Goal: Check status: Check status

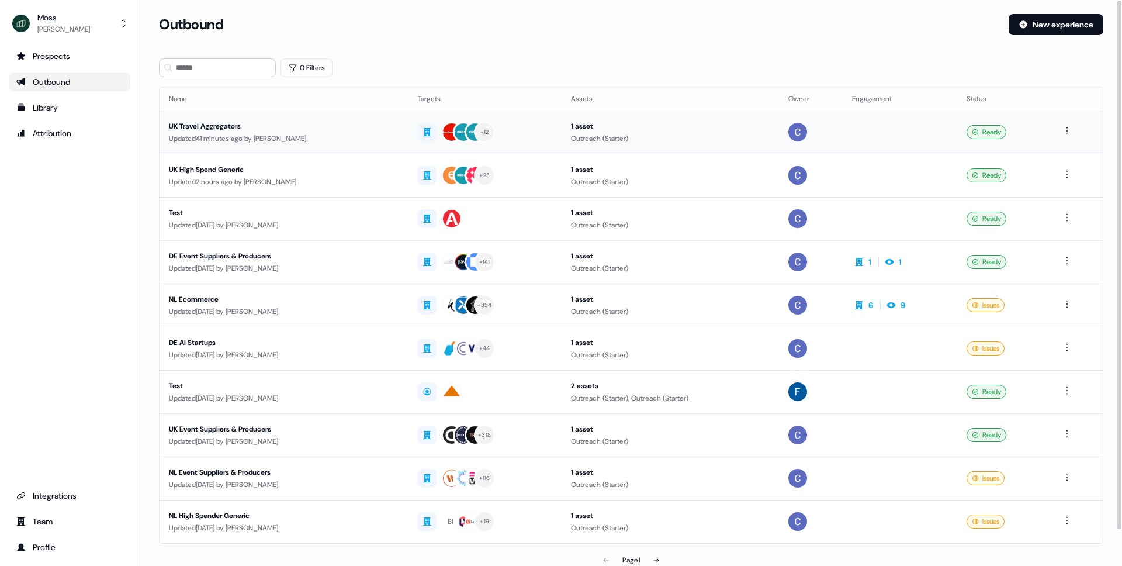
click at [231, 133] on div "Updated 41 minutes ago by [PERSON_NAME]" at bounding box center [284, 139] width 230 height 12
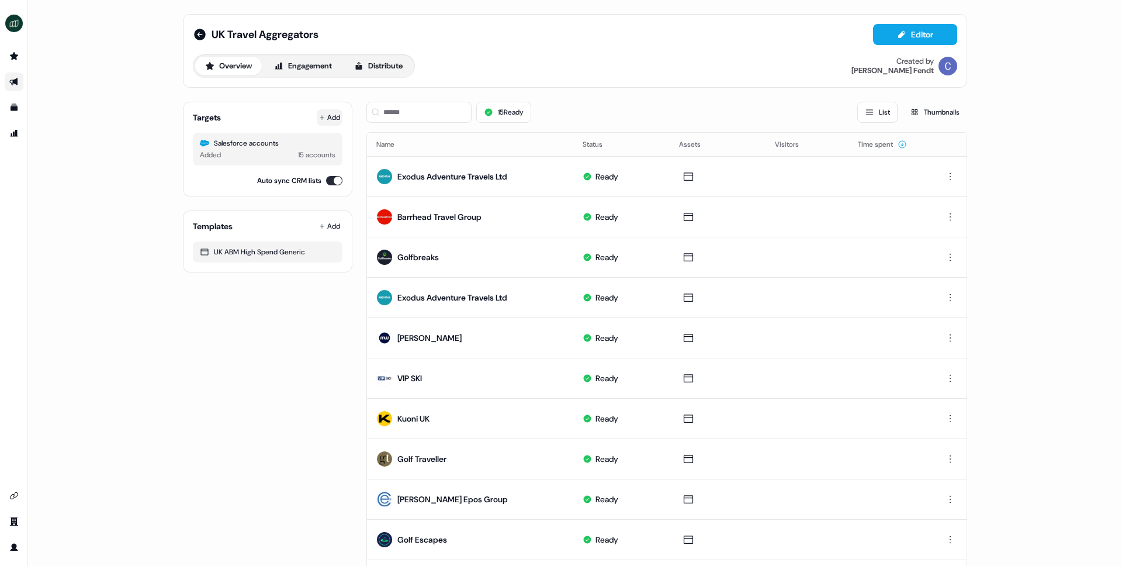
click at [323, 118] on button "Add" at bounding box center [330, 117] width 26 height 16
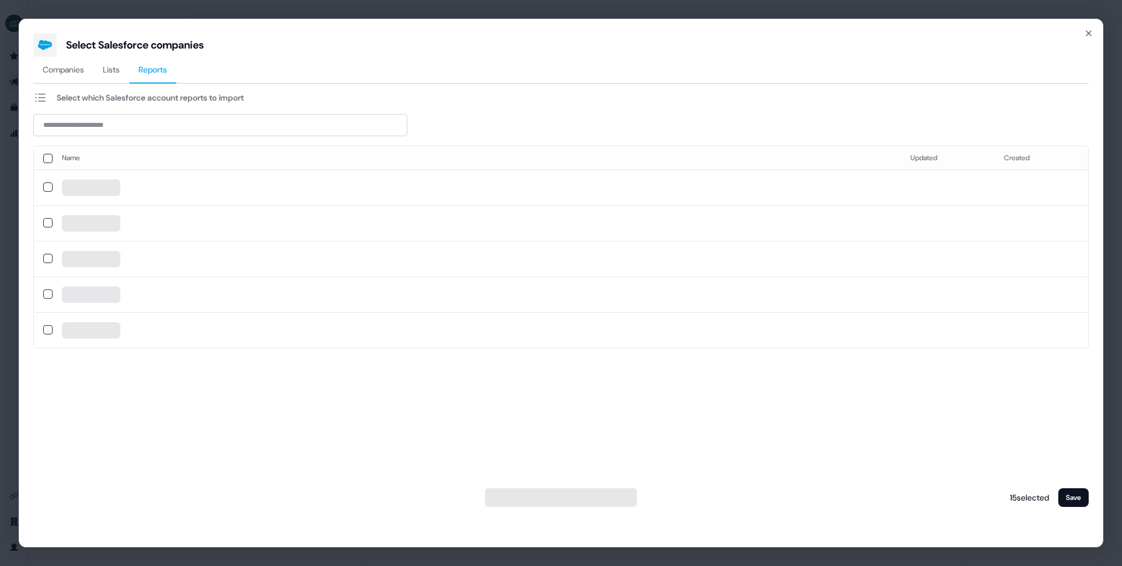
click at [158, 70] on span "Reports" at bounding box center [153, 70] width 29 height 12
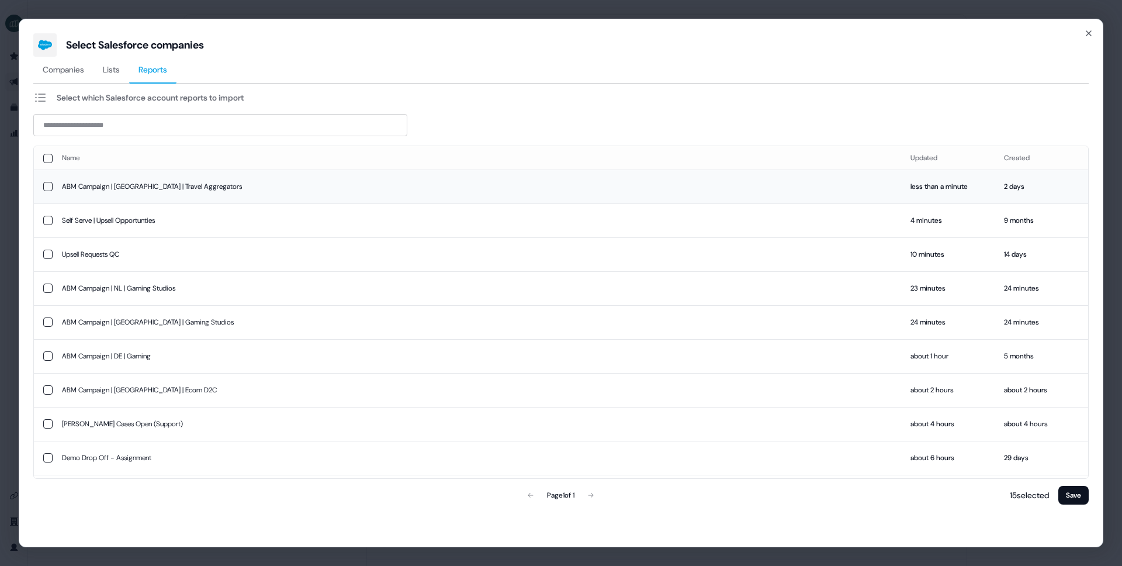
click at [169, 186] on td "ABM Campaign | [GEOGRAPHIC_DATA] | Travel Aggregators" at bounding box center [477, 186] width 849 height 34
click at [1068, 488] on button "Save" at bounding box center [1073, 495] width 30 height 19
click at [1077, 493] on button "Save" at bounding box center [1073, 495] width 30 height 19
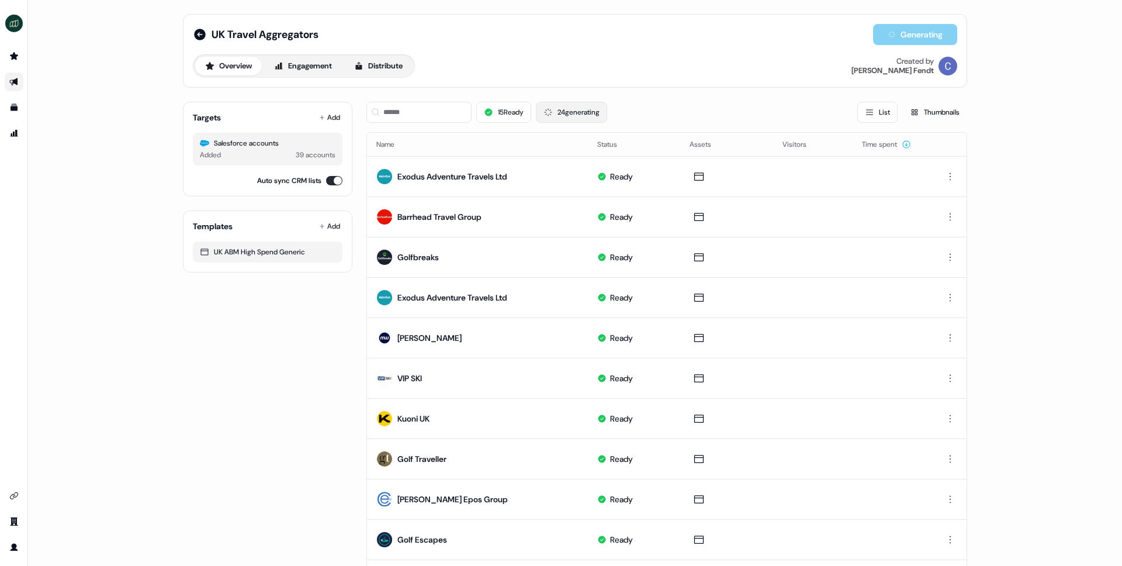
click at [603, 109] on button "24 generating" at bounding box center [571, 112] width 71 height 21
